Goal: Task Accomplishment & Management: Use online tool/utility

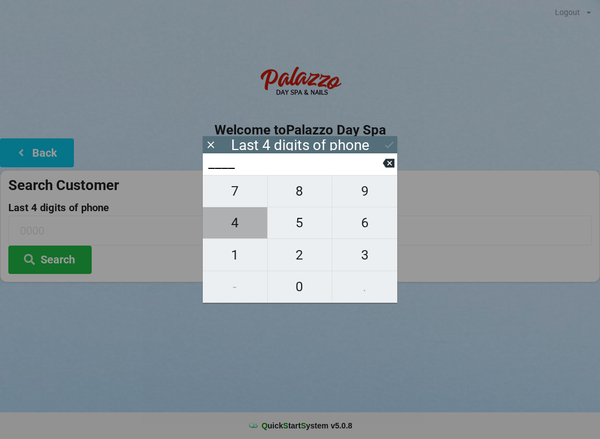
click at [243, 239] on button "4" at bounding box center [235, 223] width 65 height 32
type input "4___"
click at [310, 293] on span "0" at bounding box center [300, 286] width 64 height 23
type input "40__"
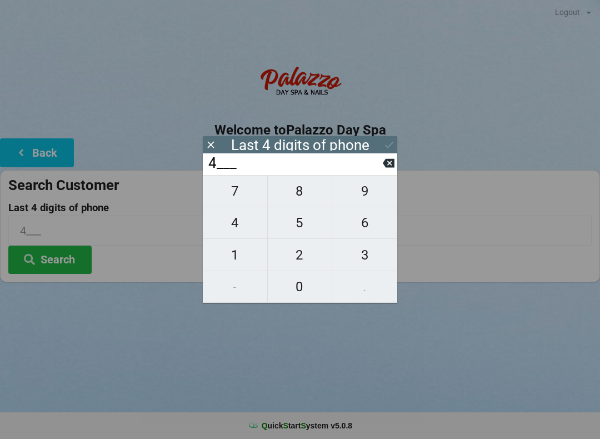
type input "40__"
click at [228, 187] on span "7" at bounding box center [235, 190] width 64 height 23
type input "407_"
click at [305, 291] on span "0" at bounding box center [300, 286] width 64 height 23
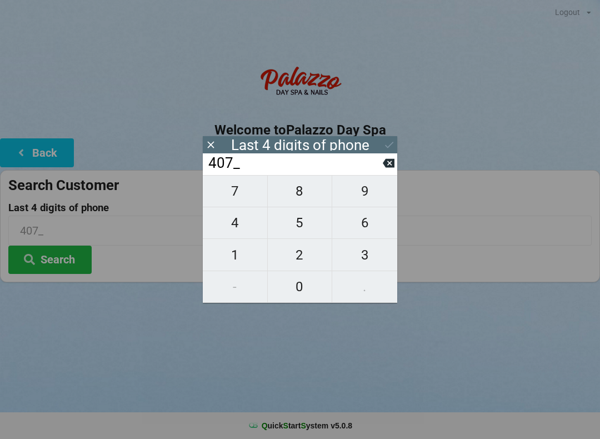
type input "4070"
click at [304, 293] on div "7 8 9 4 5 6 1 2 3 - 0 ." at bounding box center [300, 239] width 194 height 128
click at [389, 168] on icon at bounding box center [389, 163] width 12 height 9
click at [381, 167] on input "407_" at bounding box center [294, 163] width 175 height 18
click at [388, 168] on icon at bounding box center [389, 163] width 12 height 12
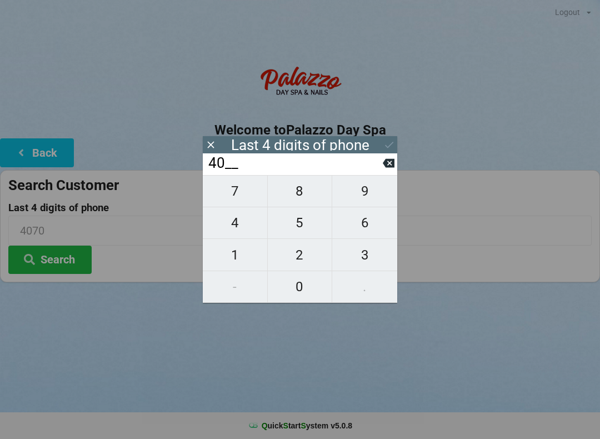
click at [390, 168] on icon at bounding box center [389, 163] width 12 height 12
type input "4___"
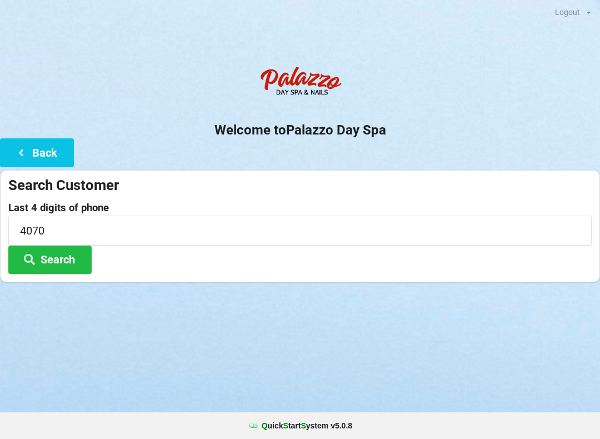
click at [391, 176] on div "Search Customer" at bounding box center [299, 185] width 583 height 18
click at [68, 224] on input "4070" at bounding box center [299, 229] width 583 height 29
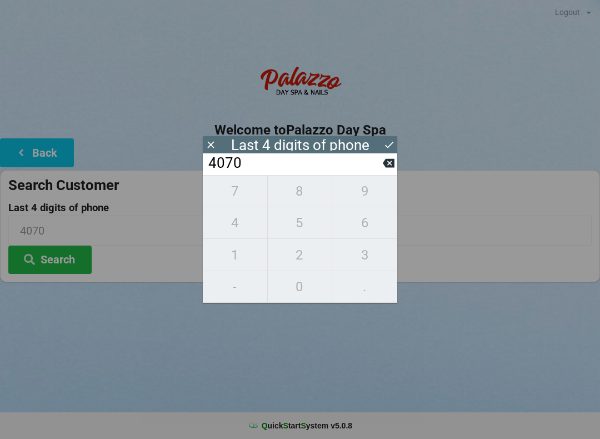
click at [393, 160] on button at bounding box center [389, 162] width 12 height 15
click at [392, 168] on icon at bounding box center [389, 163] width 12 height 9
click at [390, 161] on icon at bounding box center [389, 163] width 12 height 12
click at [389, 168] on icon at bounding box center [389, 163] width 12 height 12
type input "____"
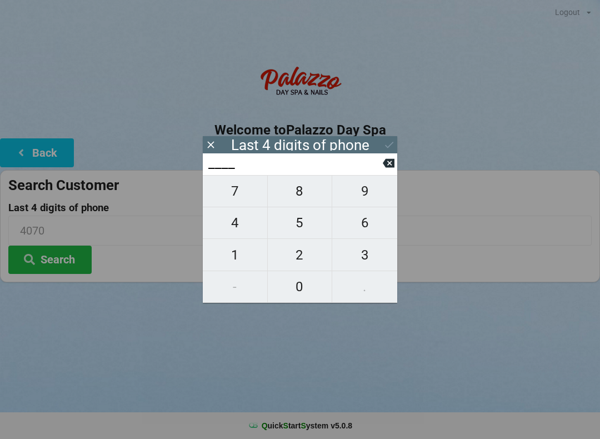
click at [300, 283] on span "0" at bounding box center [300, 286] width 64 height 23
type input "0___"
click at [236, 264] on span "1" at bounding box center [235, 254] width 64 height 23
type input "01__"
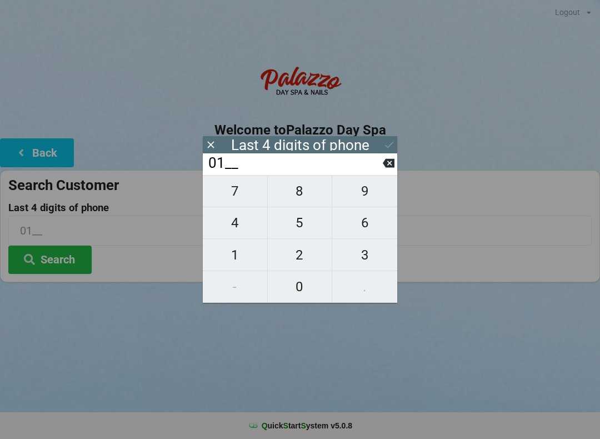
click at [378, 172] on input "01__" at bounding box center [294, 163] width 175 height 18
click at [380, 168] on input "01__" at bounding box center [294, 163] width 175 height 18
click at [379, 172] on input "01__" at bounding box center [294, 163] width 175 height 18
click at [386, 168] on icon at bounding box center [389, 163] width 12 height 9
click at [389, 166] on icon at bounding box center [389, 163] width 12 height 9
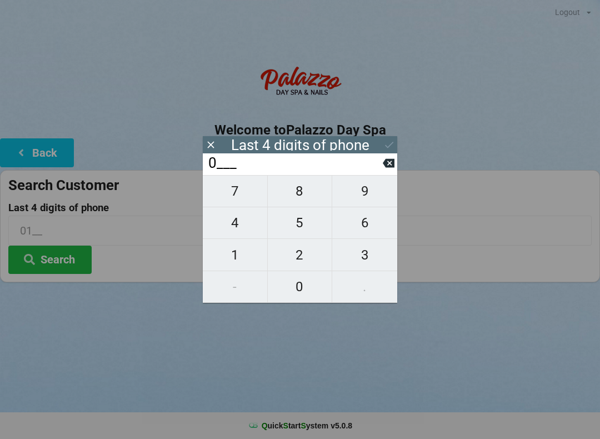
type input "____"
click at [392, 163] on icon at bounding box center [389, 163] width 12 height 9
click at [383, 169] on icon at bounding box center [389, 163] width 12 height 12
click at [392, 168] on icon at bounding box center [389, 163] width 12 height 9
click at [386, 166] on icon at bounding box center [389, 163] width 12 height 9
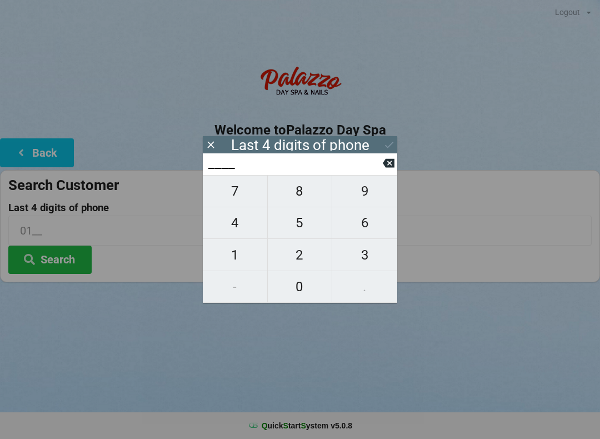
click at [368, 199] on span "9" at bounding box center [364, 190] width 65 height 23
type input "9___"
click at [309, 291] on span "0" at bounding box center [300, 286] width 64 height 23
type input "90__"
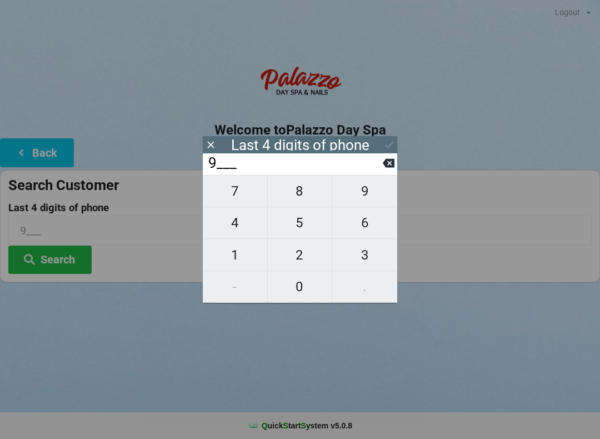
type input "90__"
click at [309, 287] on span "0" at bounding box center [300, 286] width 64 height 23
type input "900_"
click at [246, 252] on span "1" at bounding box center [235, 254] width 64 height 23
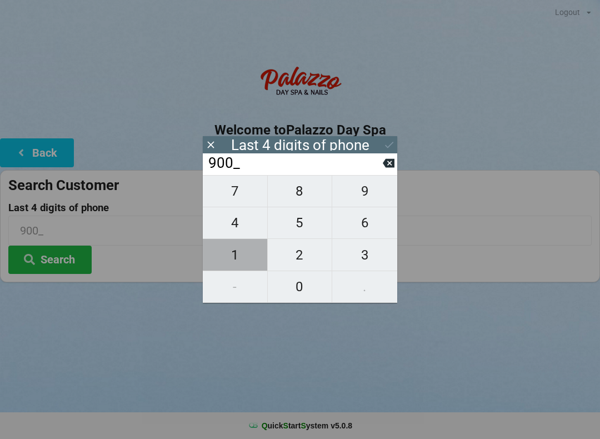
type input "9001"
